Goal: Task Accomplishment & Management: Manage account settings

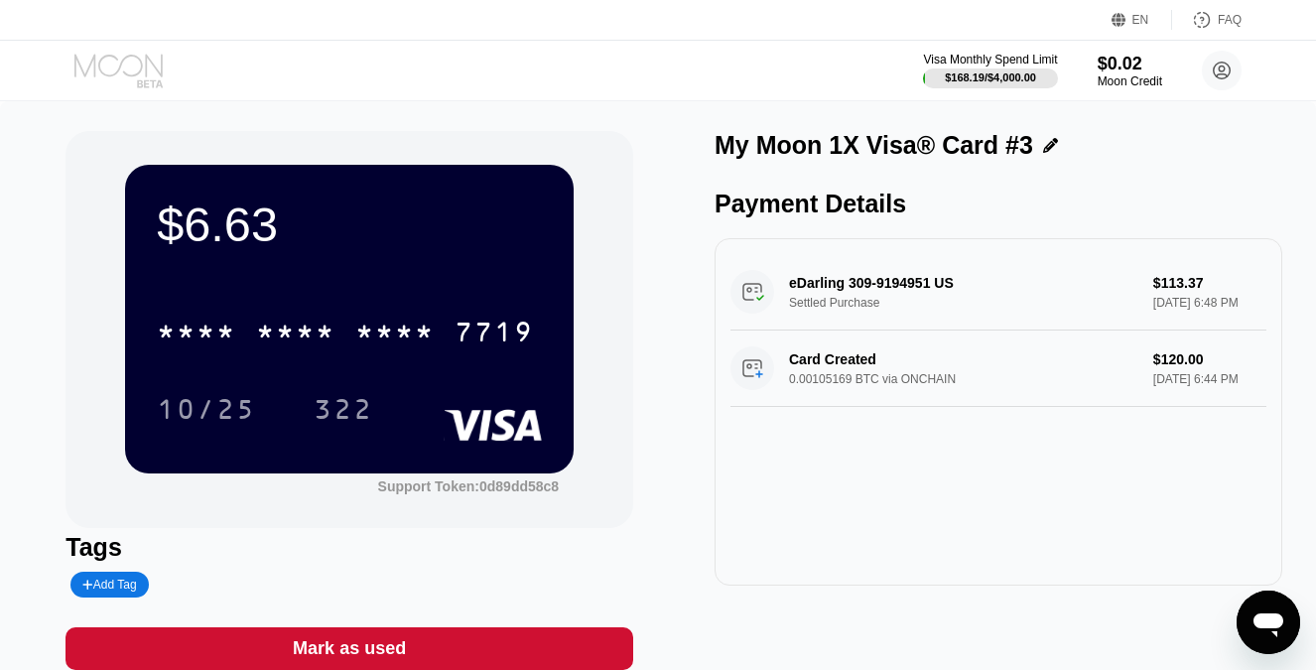
click at [129, 60] on icon at bounding box center [120, 71] width 92 height 35
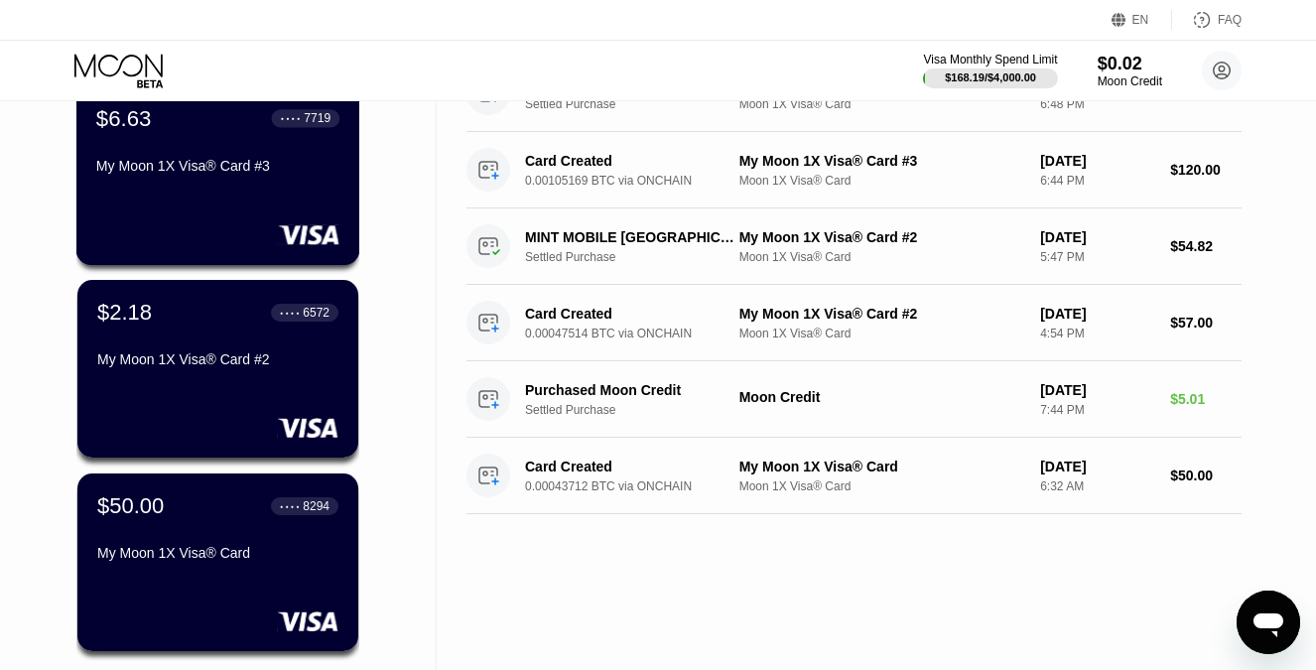
scroll to position [169, 0]
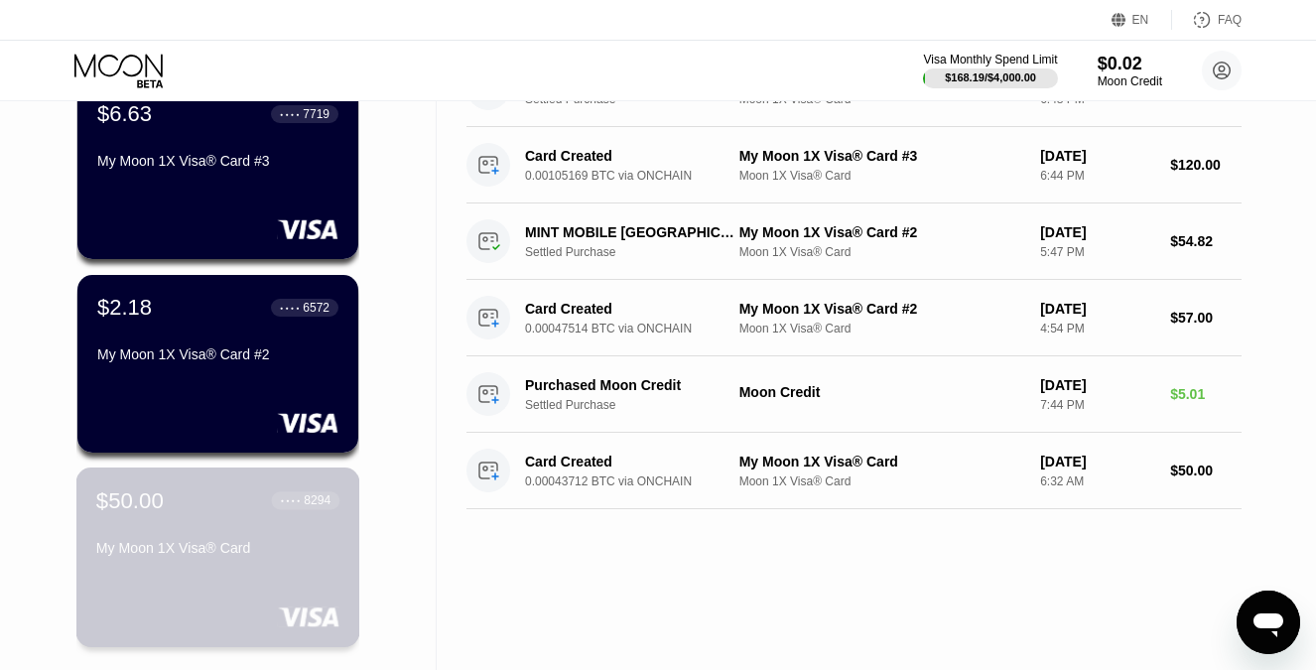
click at [222, 532] on div "$50.00 ● ● ● ● 8294 My Moon 1X Visa® Card" at bounding box center [217, 525] width 243 height 76
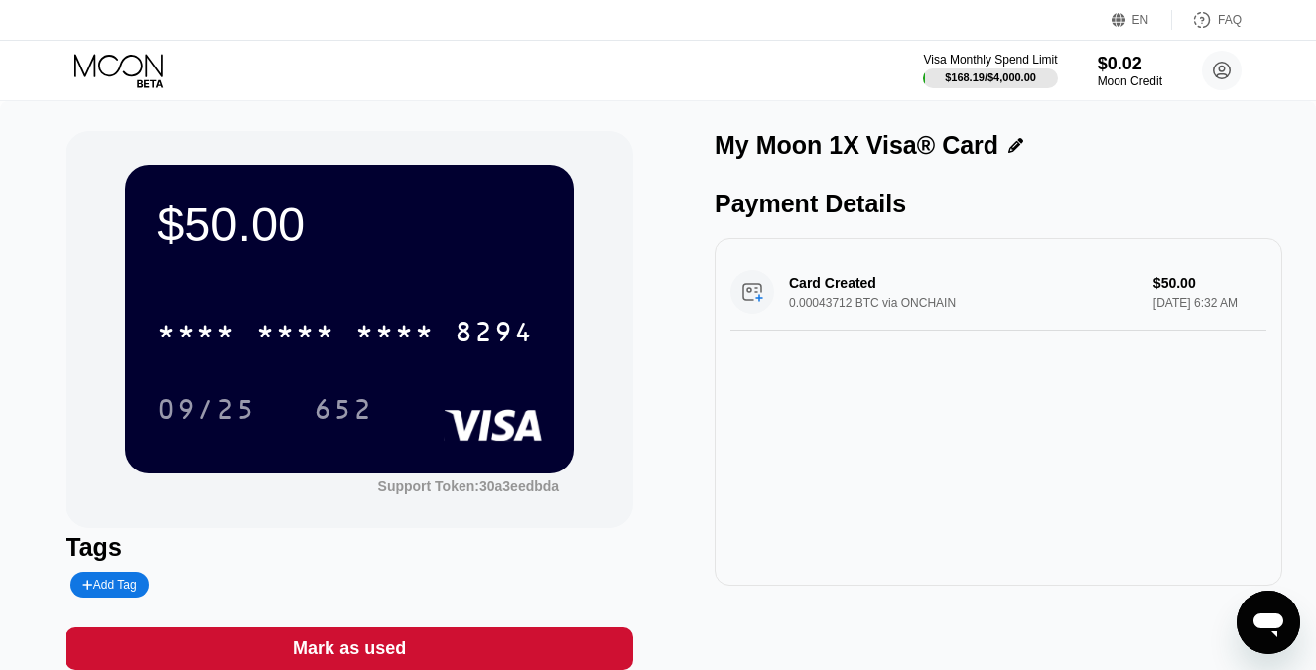
click at [920, 306] on div "Card Created 0.00043712 BTC via ONCHAIN $50.00 [DATE] 6:32 AM" at bounding box center [999, 292] width 536 height 76
click at [948, 302] on div "Card Created 0.00043712 BTC via ONCHAIN $50.00 [DATE] 6:32 AM" at bounding box center [999, 292] width 536 height 76
click at [125, 74] on icon at bounding box center [120, 71] width 92 height 35
